Goal: Task Accomplishment & Management: Manage account settings

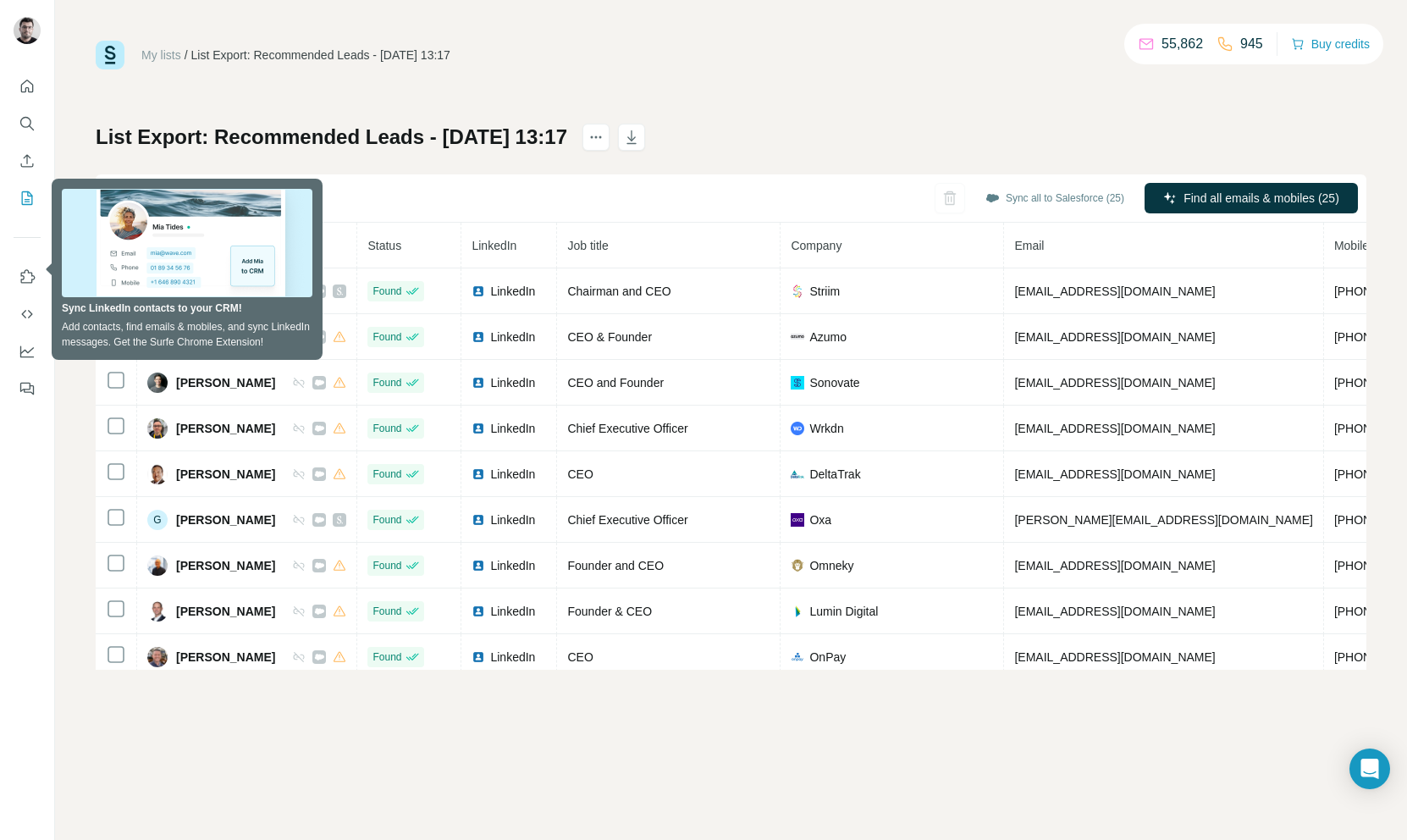
click at [317, 86] on div "My lists / List Export: Recommended Leads - 21/08/2025 13:17 55,862 945 Buy cre…" at bounding box center [731, 355] width 1270 height 629
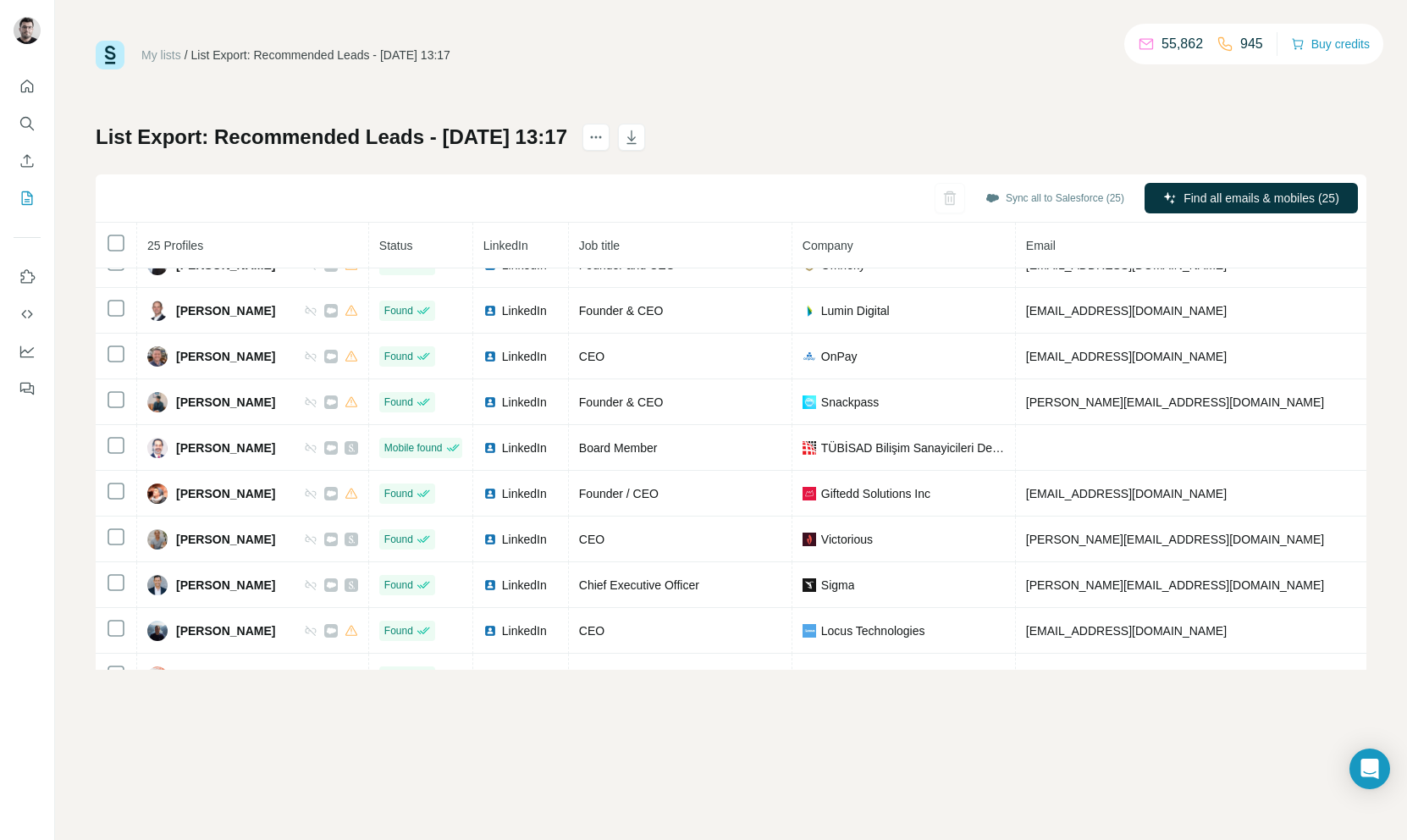
scroll to position [267, 0]
